Goal: Navigation & Orientation: Find specific page/section

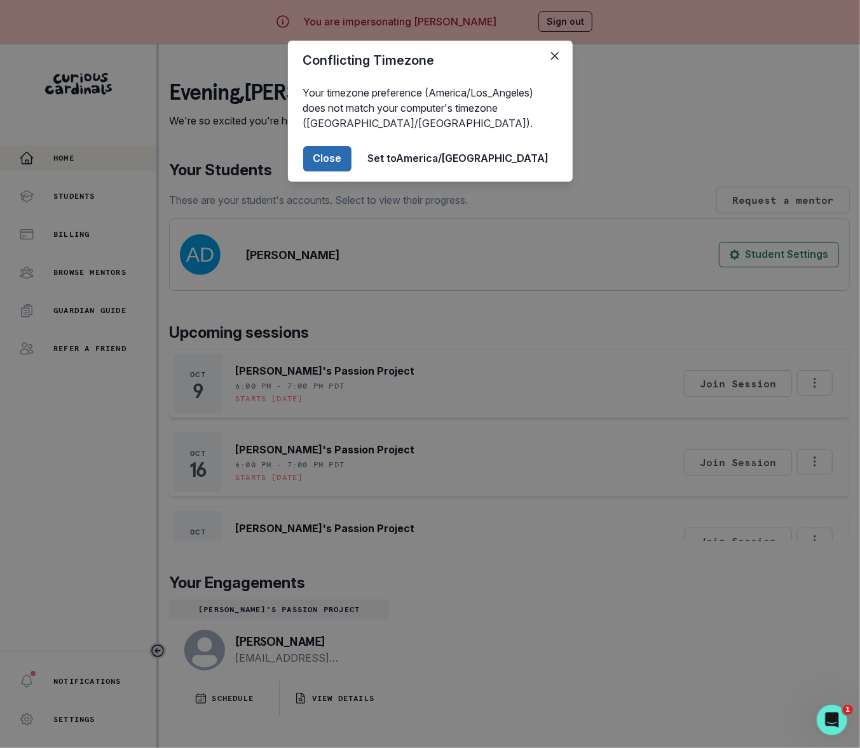
click at [351, 158] on button "Close" at bounding box center [327, 158] width 48 height 25
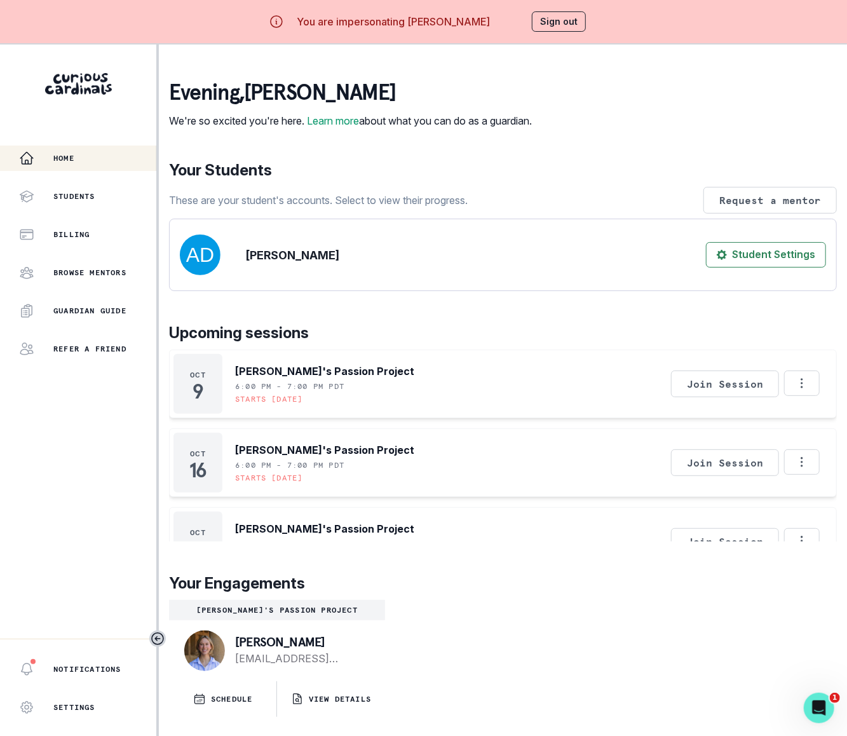
scroll to position [28, 0]
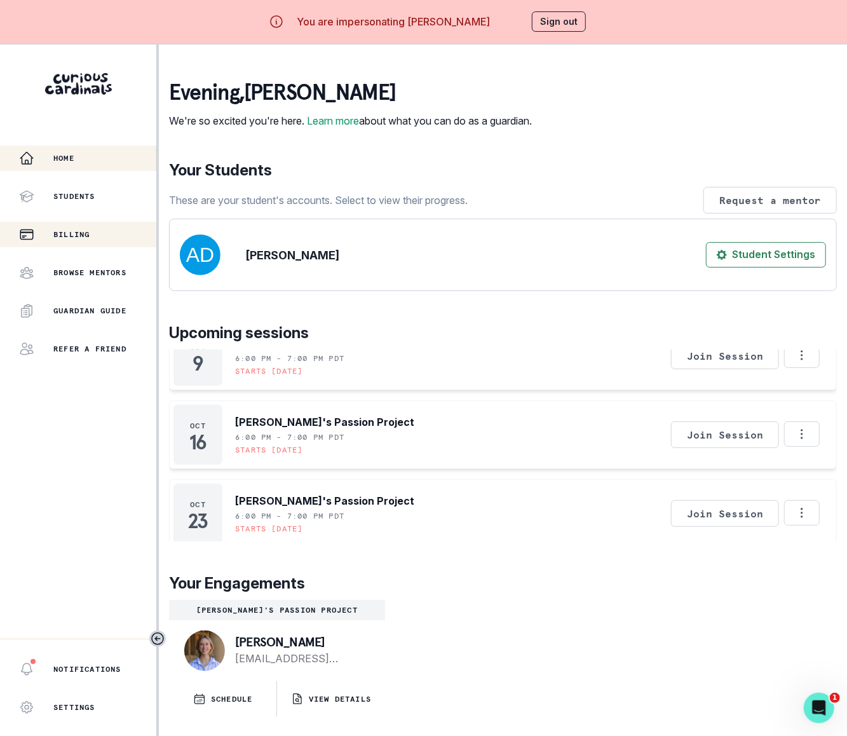
click at [67, 229] on p "Billing" at bounding box center [71, 234] width 36 height 10
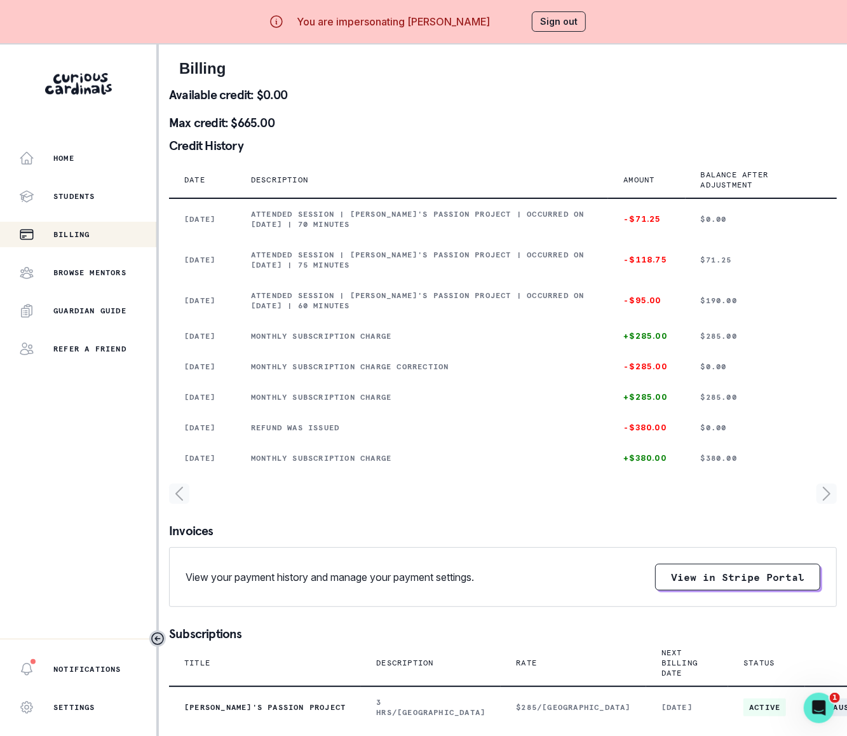
click at [827, 500] on icon "page right" at bounding box center [826, 493] width 6 height 13
click at [174, 504] on icon "page left" at bounding box center [179, 494] width 20 height 20
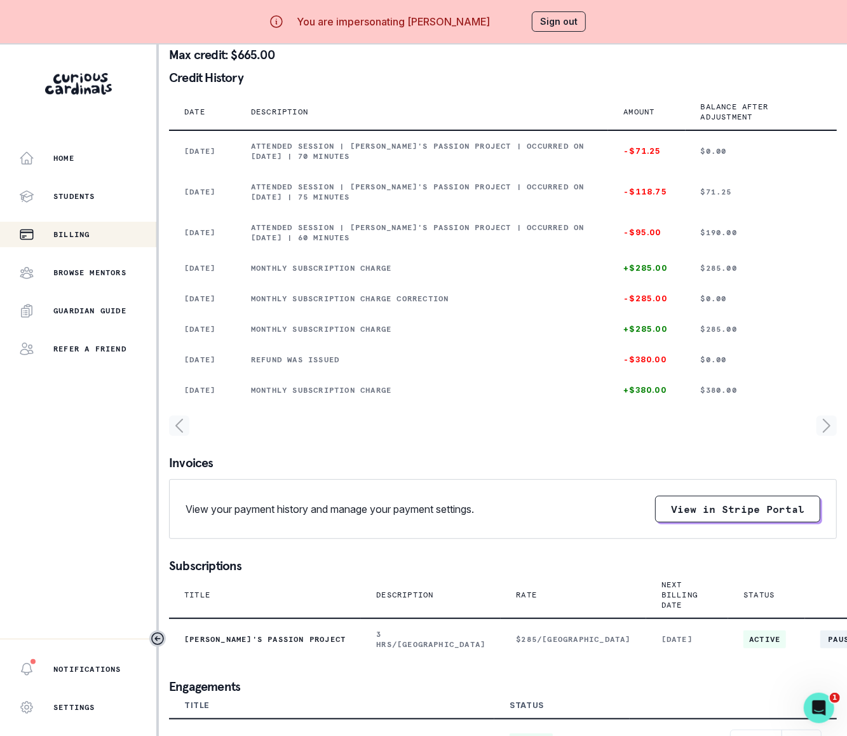
scroll to position [137, 0]
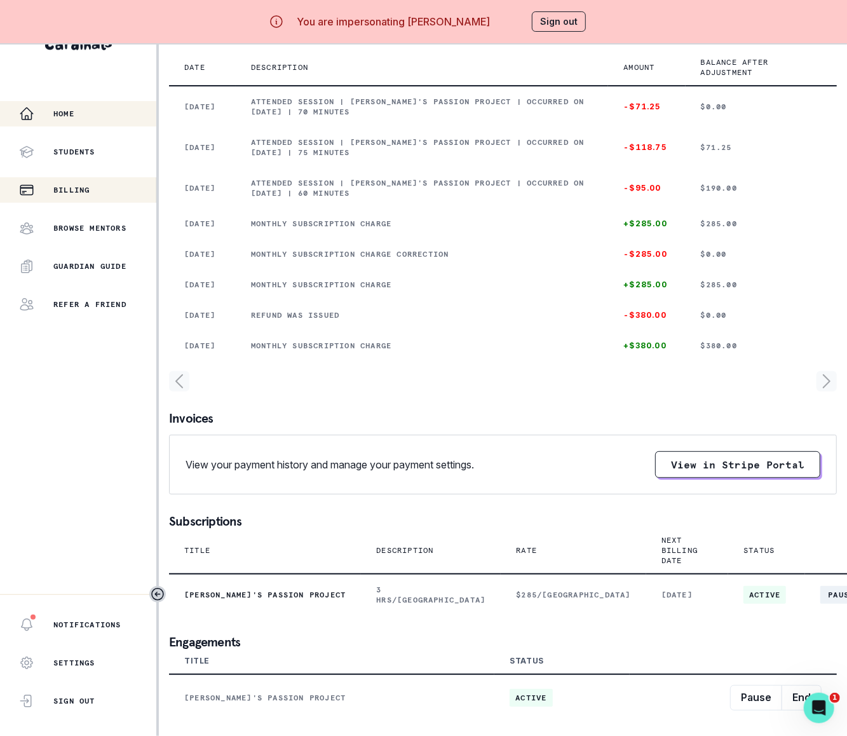
click at [53, 109] on p "Home" at bounding box center [63, 114] width 21 height 10
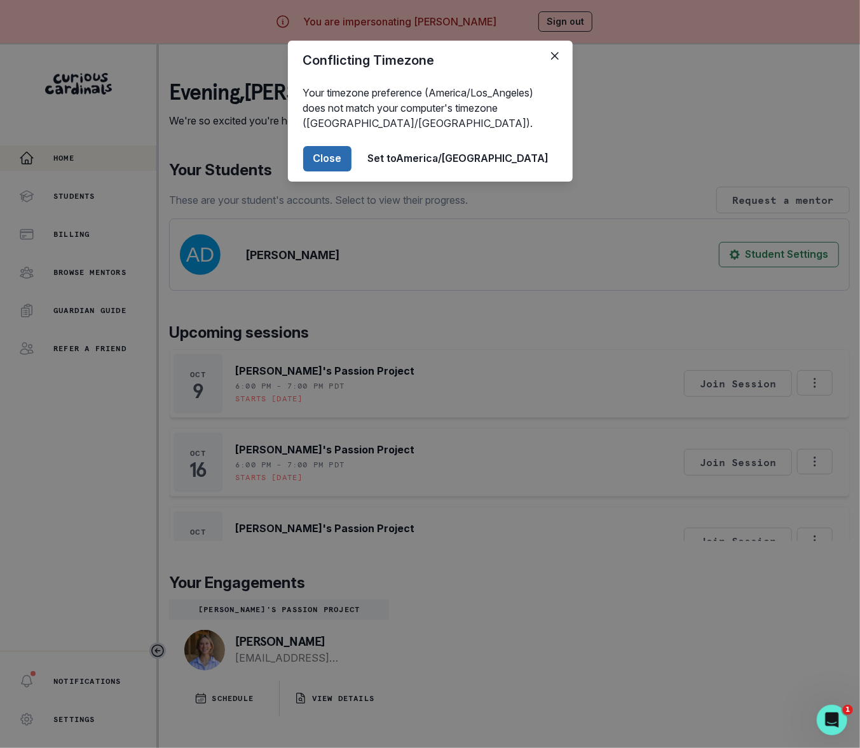
click at [351, 158] on button "Close" at bounding box center [327, 158] width 48 height 25
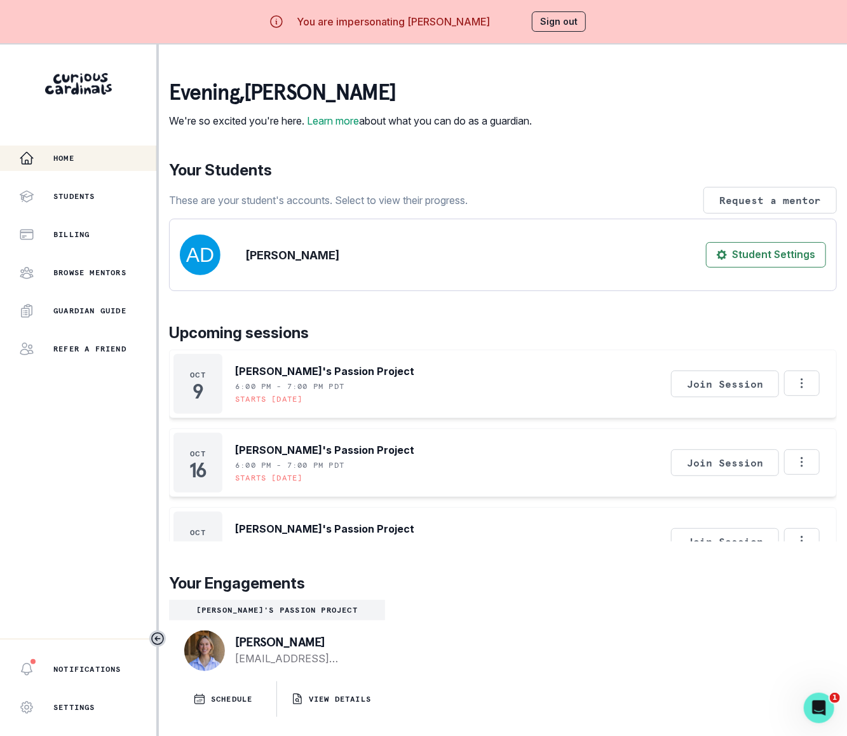
drag, startPoint x: 353, startPoint y: 662, endPoint x: 240, endPoint y: 662, distance: 113.7
click at [240, 648] on p "[PERSON_NAME]" at bounding box center [300, 641] width 130 height 13
copy p "[PERSON_NAME]"
click at [567, 21] on button "Sign out" at bounding box center [559, 21] width 54 height 20
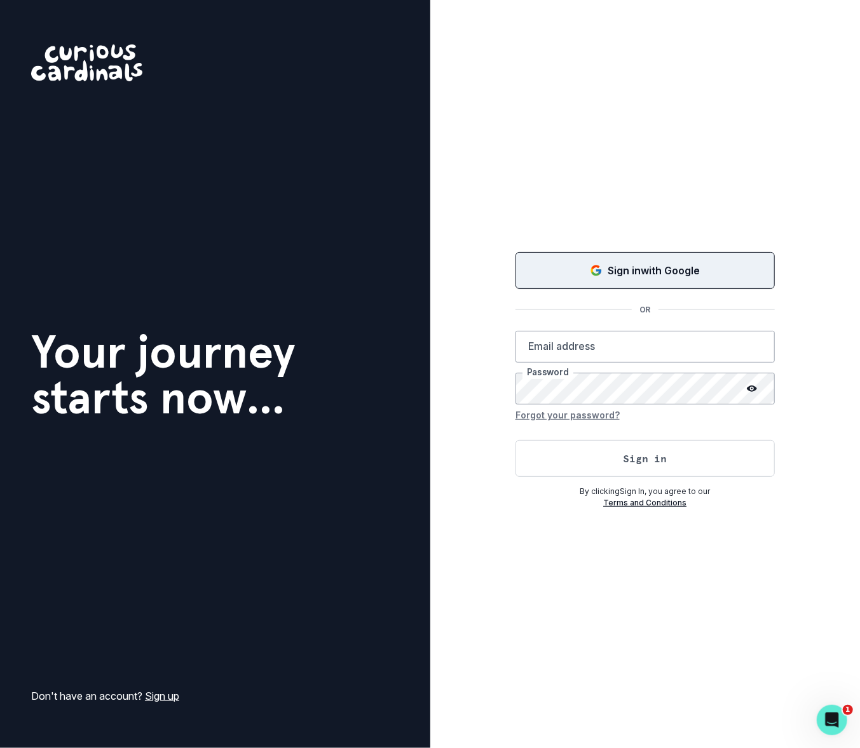
click at [599, 276] on icon "Sign in with Google (GSuite)" at bounding box center [596, 270] width 13 height 13
